Goal: Information Seeking & Learning: Learn about a topic

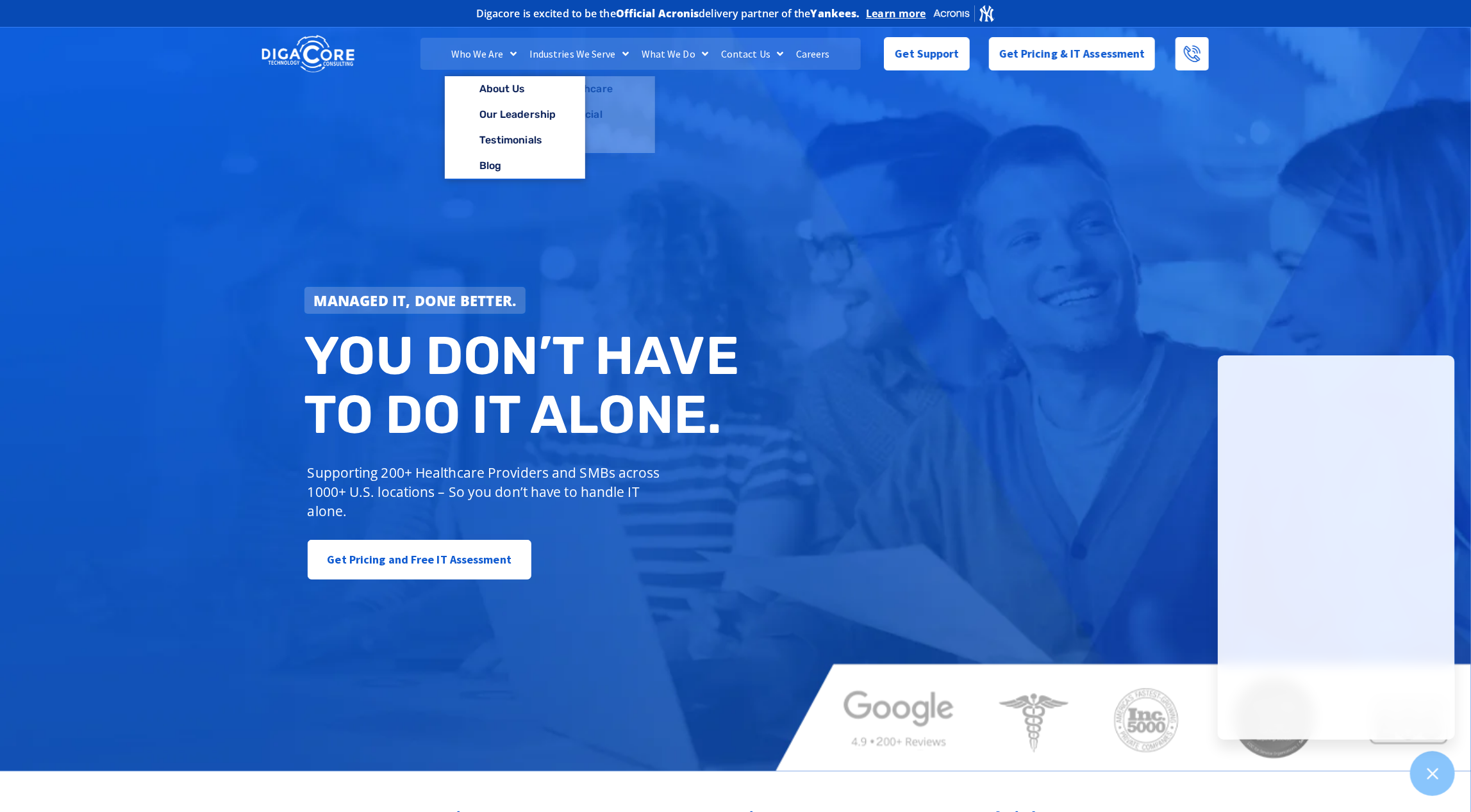
click at [484, 58] on link "Who We Are" at bounding box center [484, 54] width 78 height 32
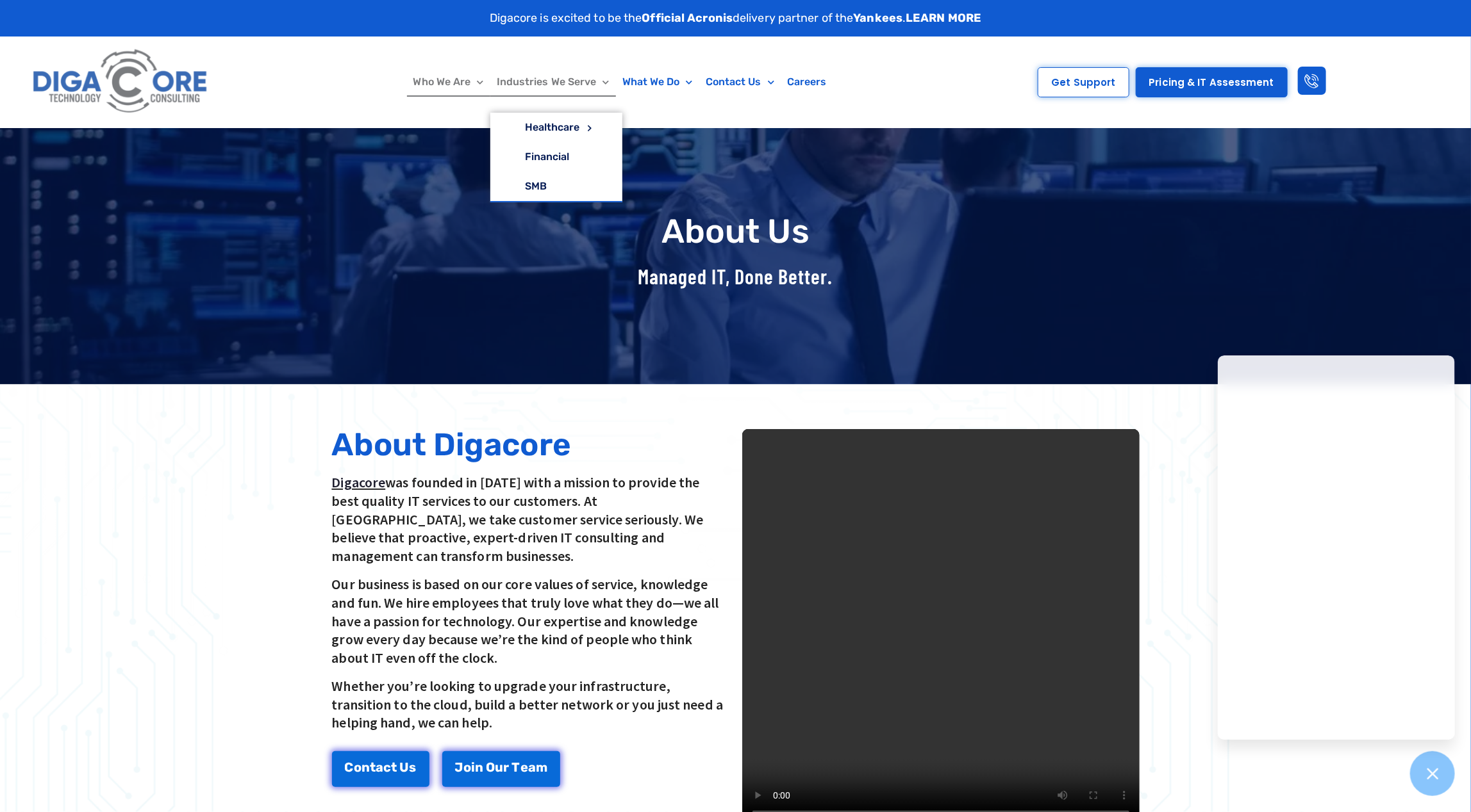
click at [578, 85] on link "Industries We Serve" at bounding box center [553, 82] width 125 height 30
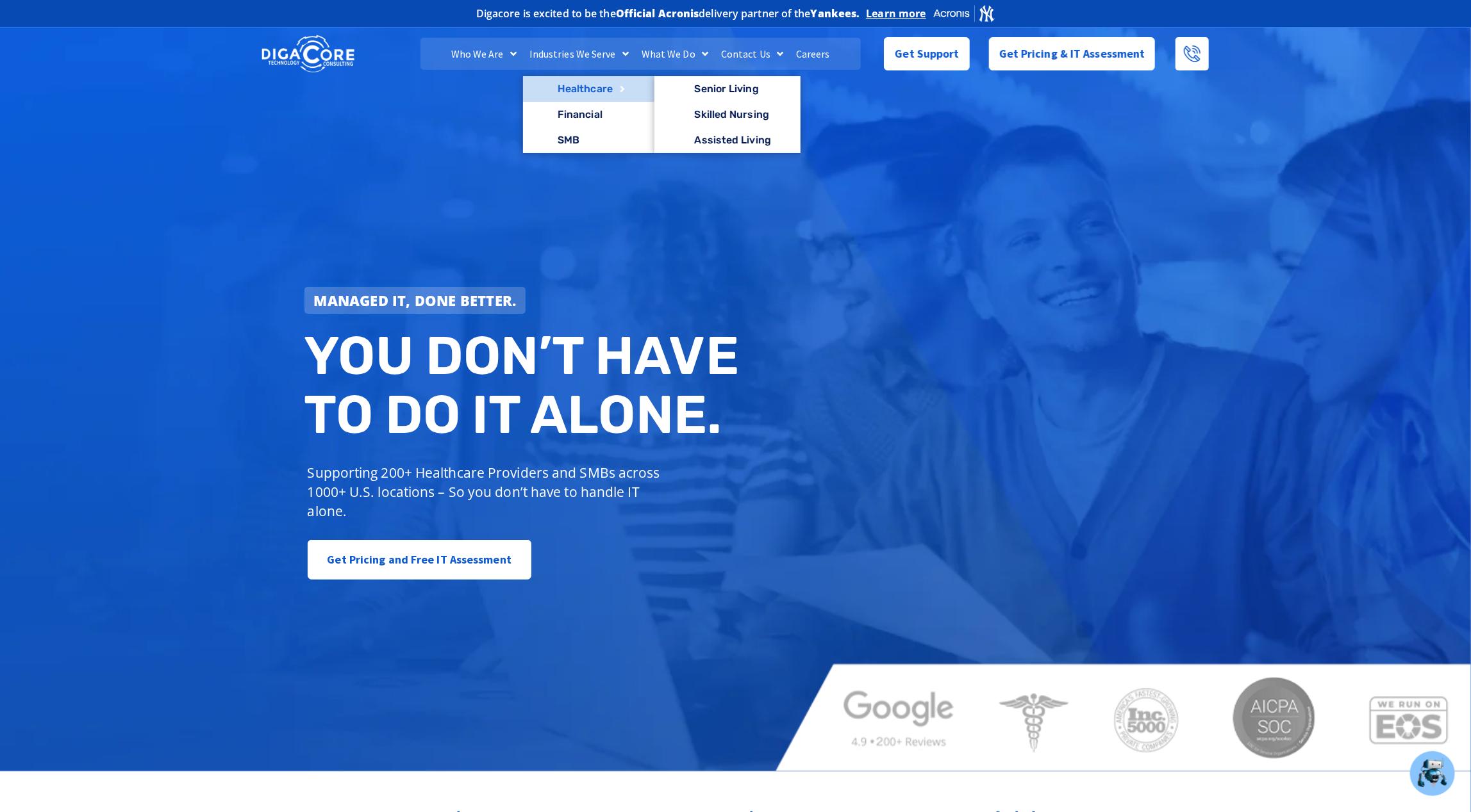
click at [585, 91] on link "Healthcare" at bounding box center [589, 88] width 132 height 25
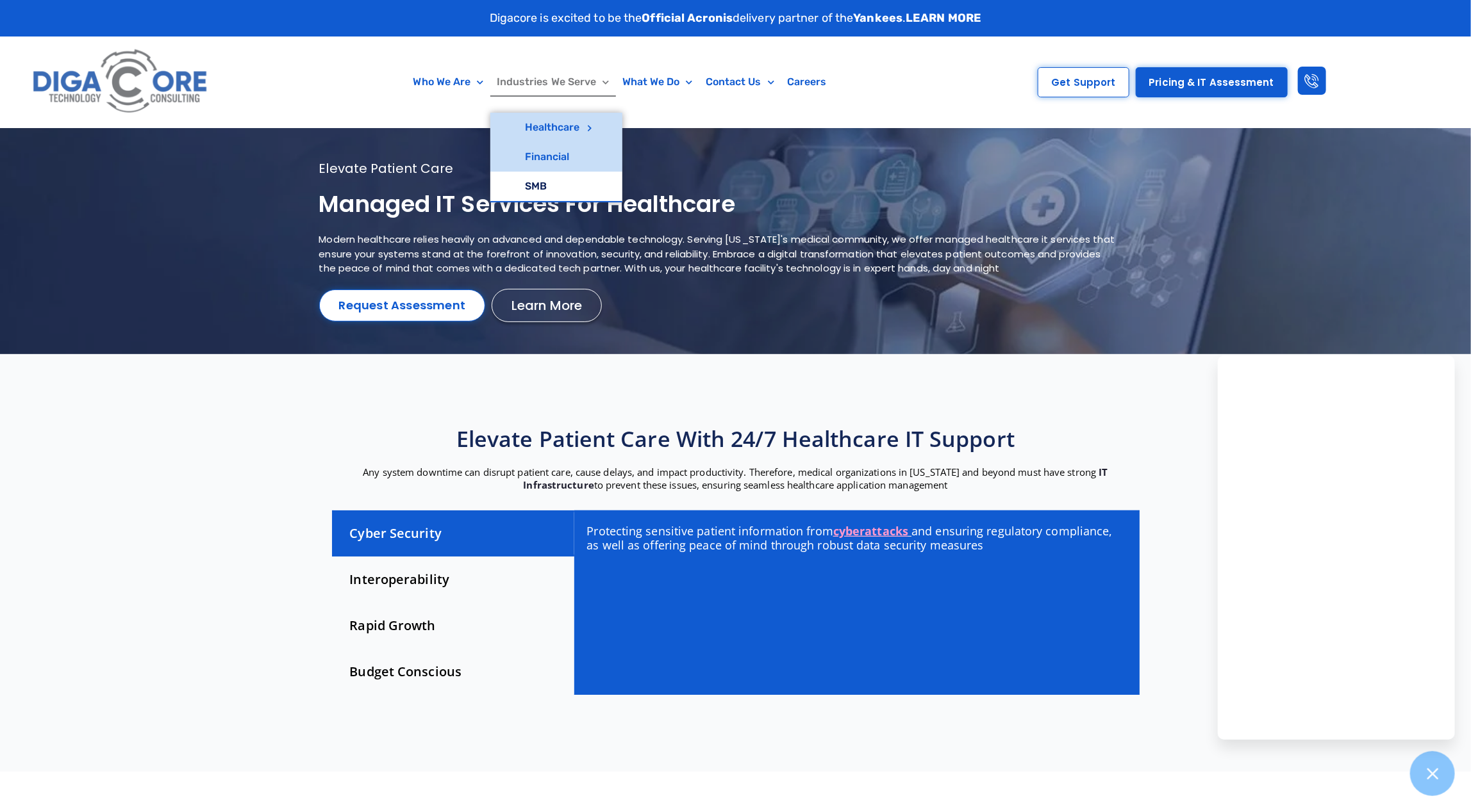
click at [559, 162] on link "Financial" at bounding box center [556, 157] width 132 height 30
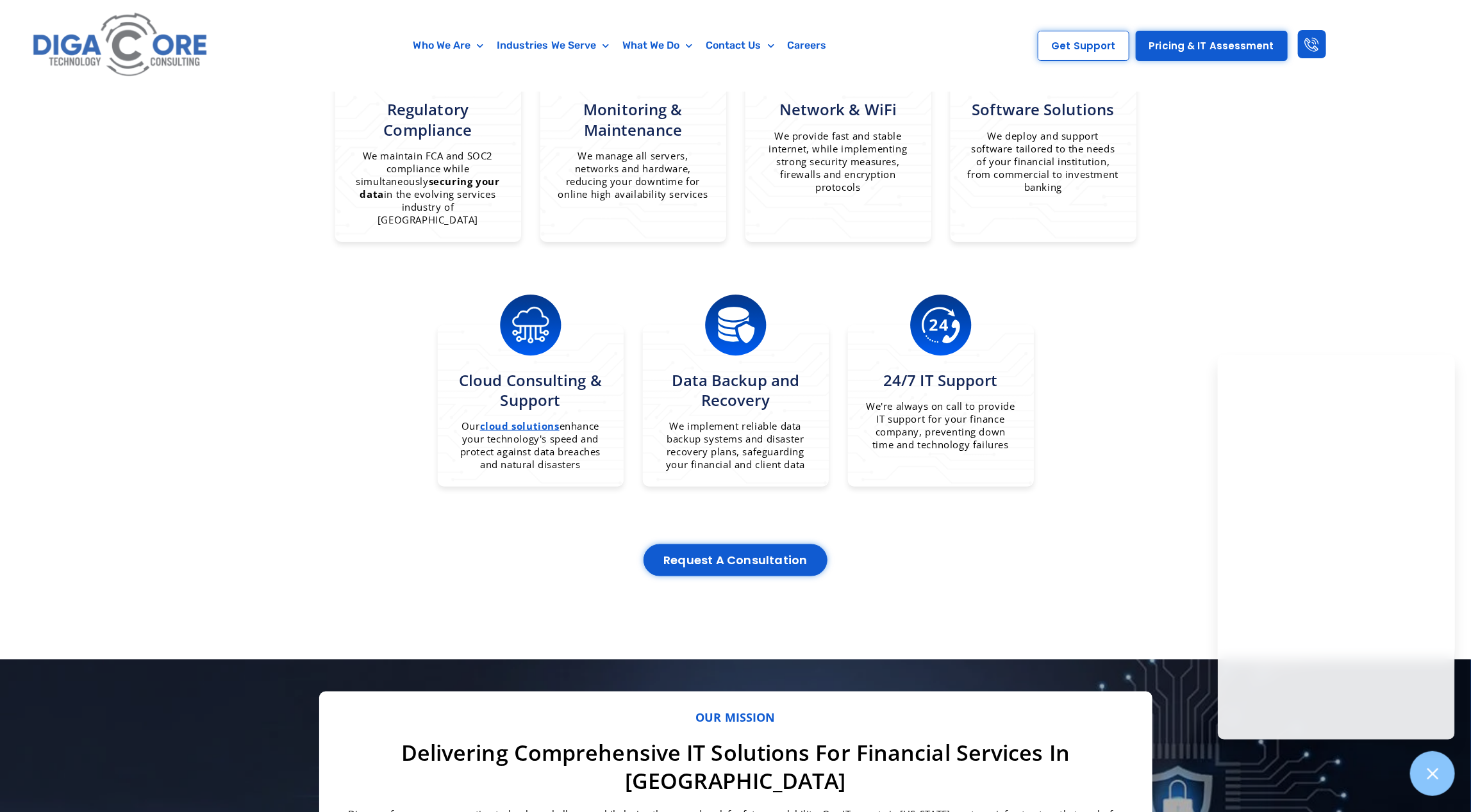
scroll to position [1752, 0]
